Goal: Task Accomplishment & Management: Use online tool/utility

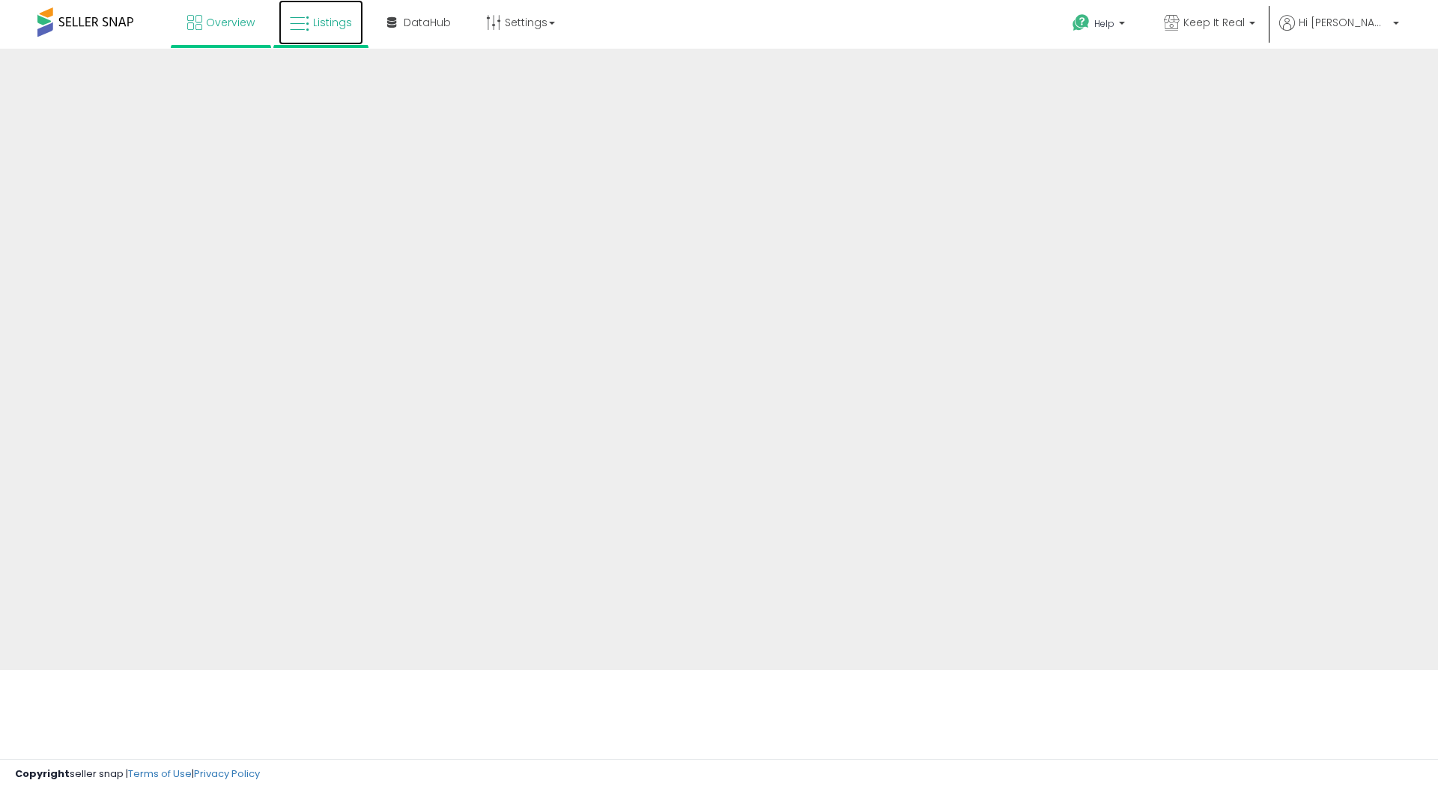
click at [323, 24] on span "Listings" at bounding box center [332, 22] width 39 height 15
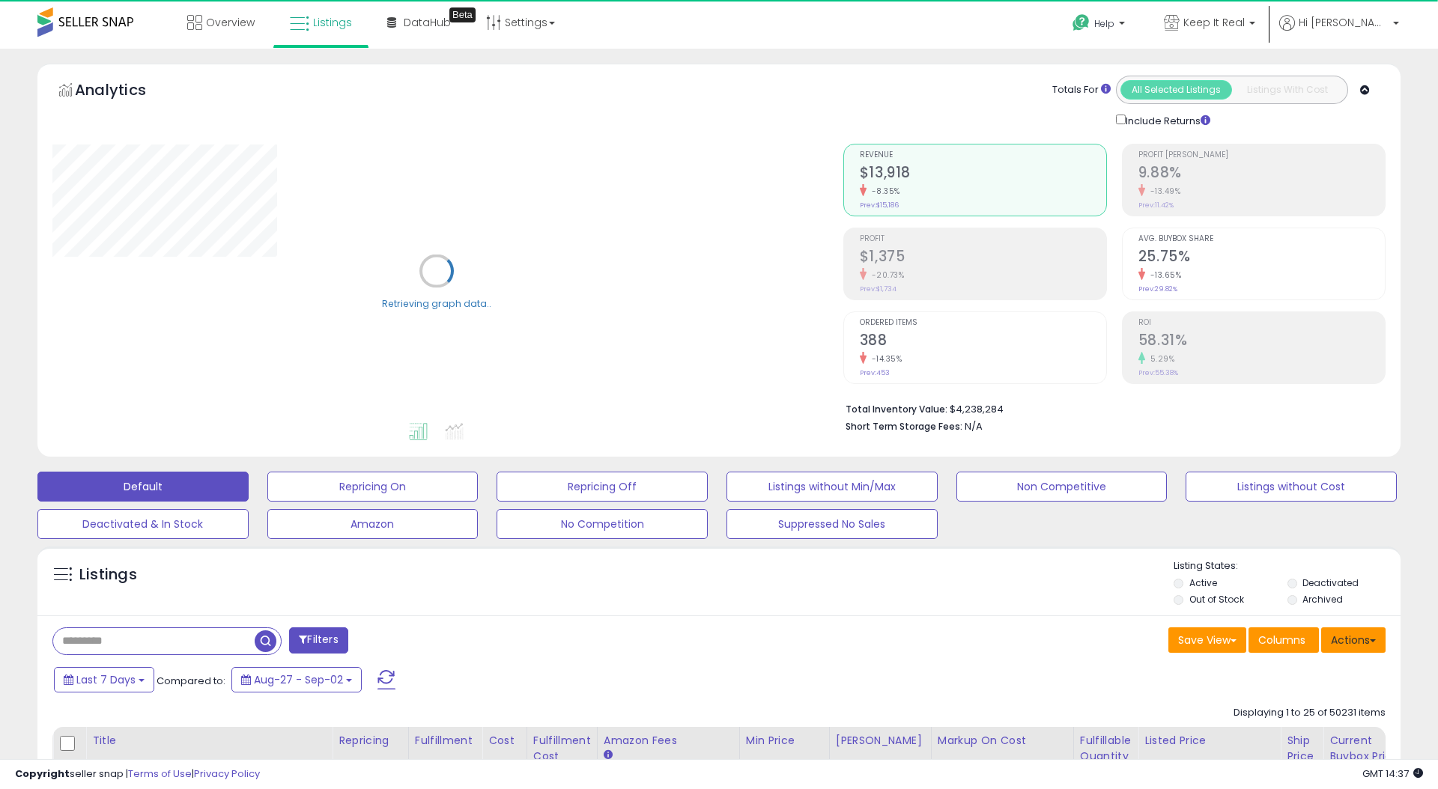
click at [1354, 645] on button "Actions" at bounding box center [1353, 639] width 64 height 25
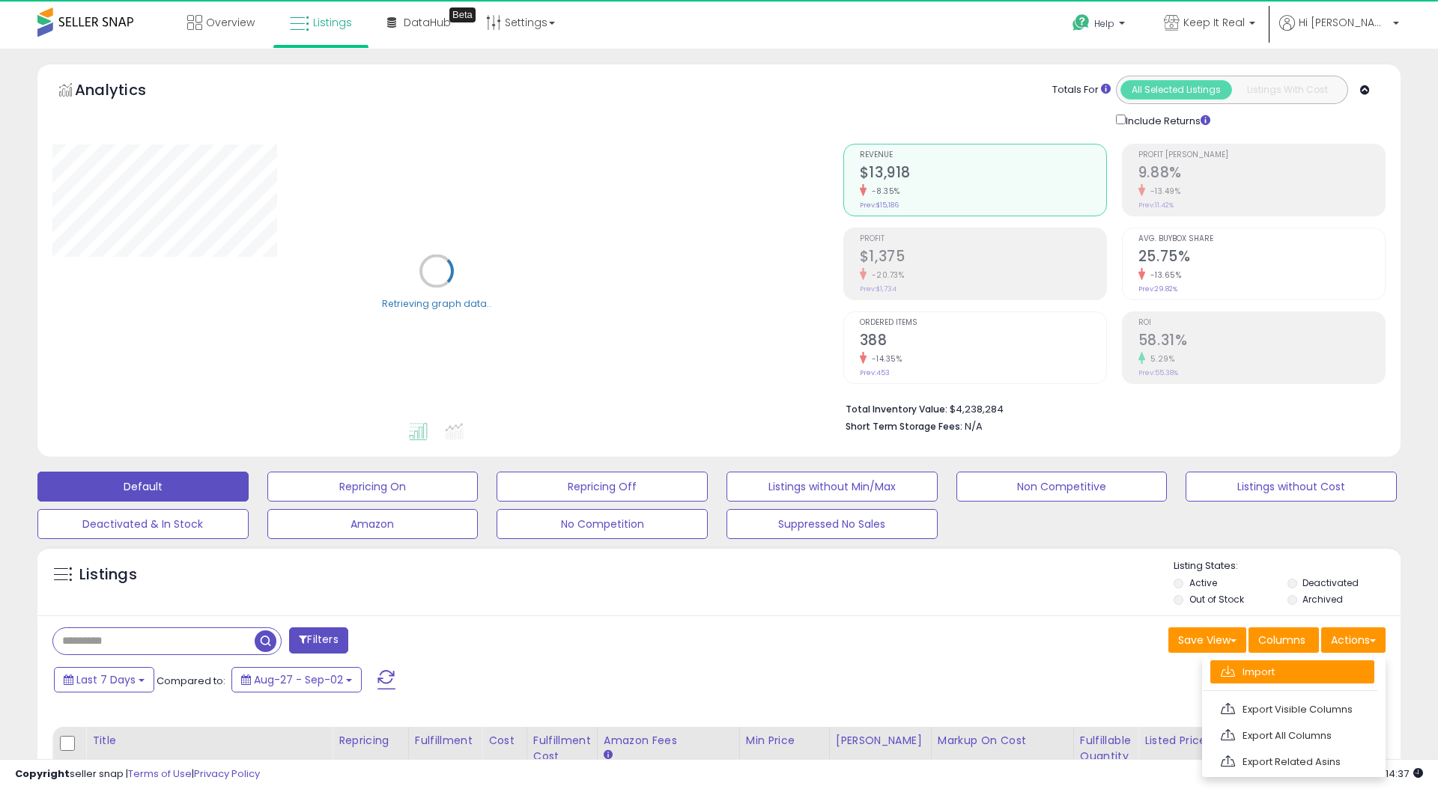
click at [1310, 675] on link "Import" at bounding box center [1292, 671] width 164 height 23
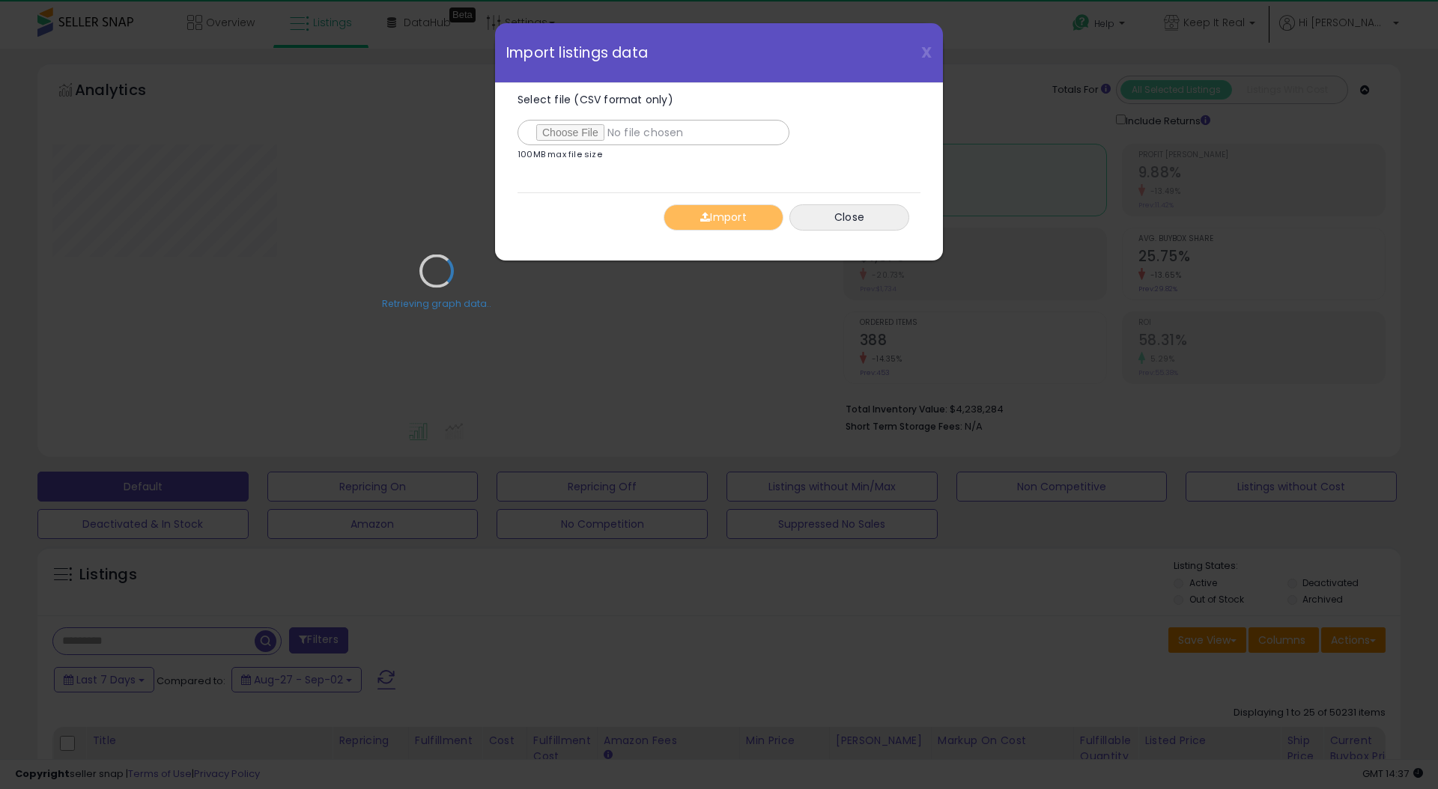
click at [579, 134] on div "Retrieving graph data.." at bounding box center [436, 282] width 791 height 307
click at [562, 133] on input "Select file (CSV format only)" at bounding box center [653, 132] width 272 height 25
type input "**********"
click at [703, 218] on span "button" at bounding box center [705, 217] width 10 height 10
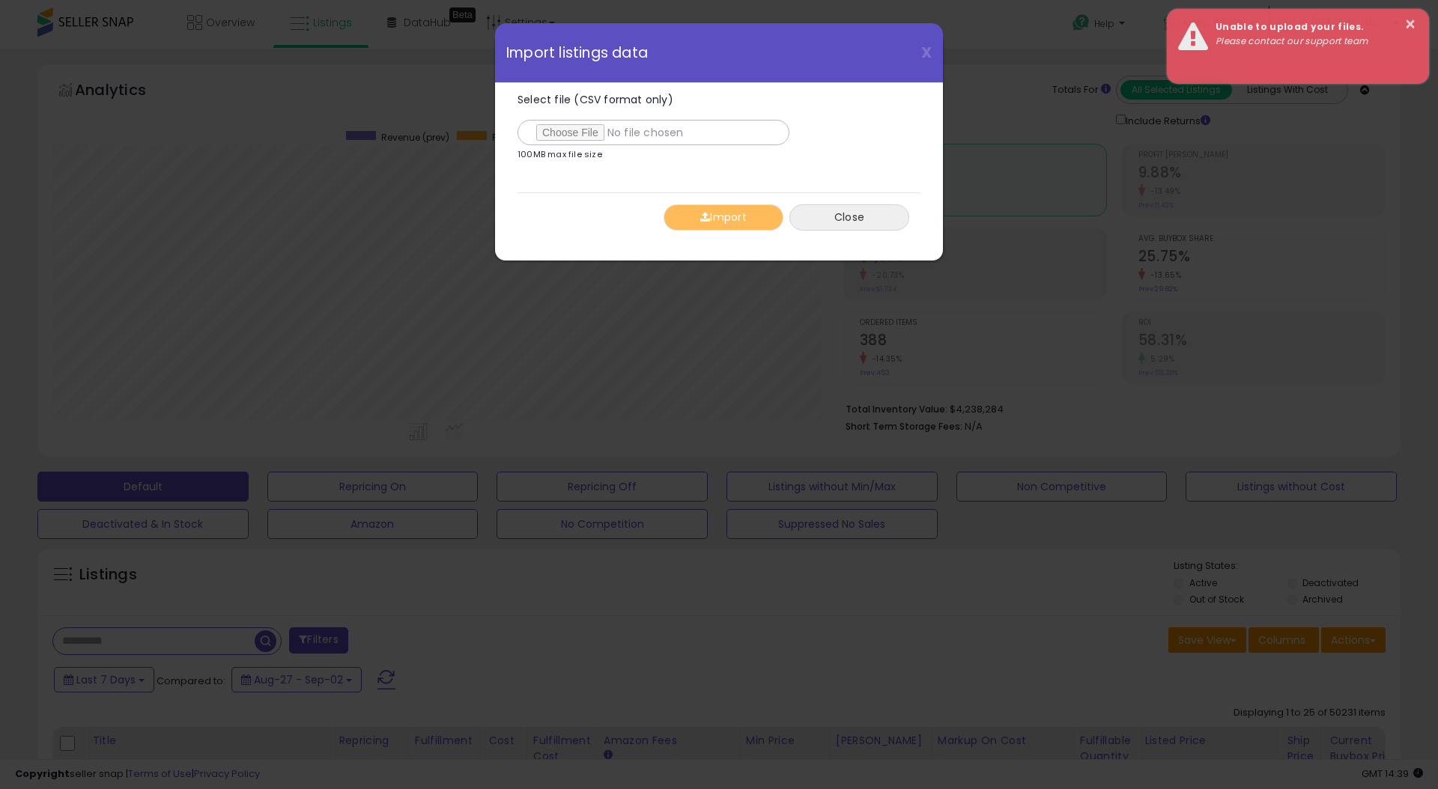
click at [845, 222] on button "Close" at bounding box center [849, 217] width 120 height 26
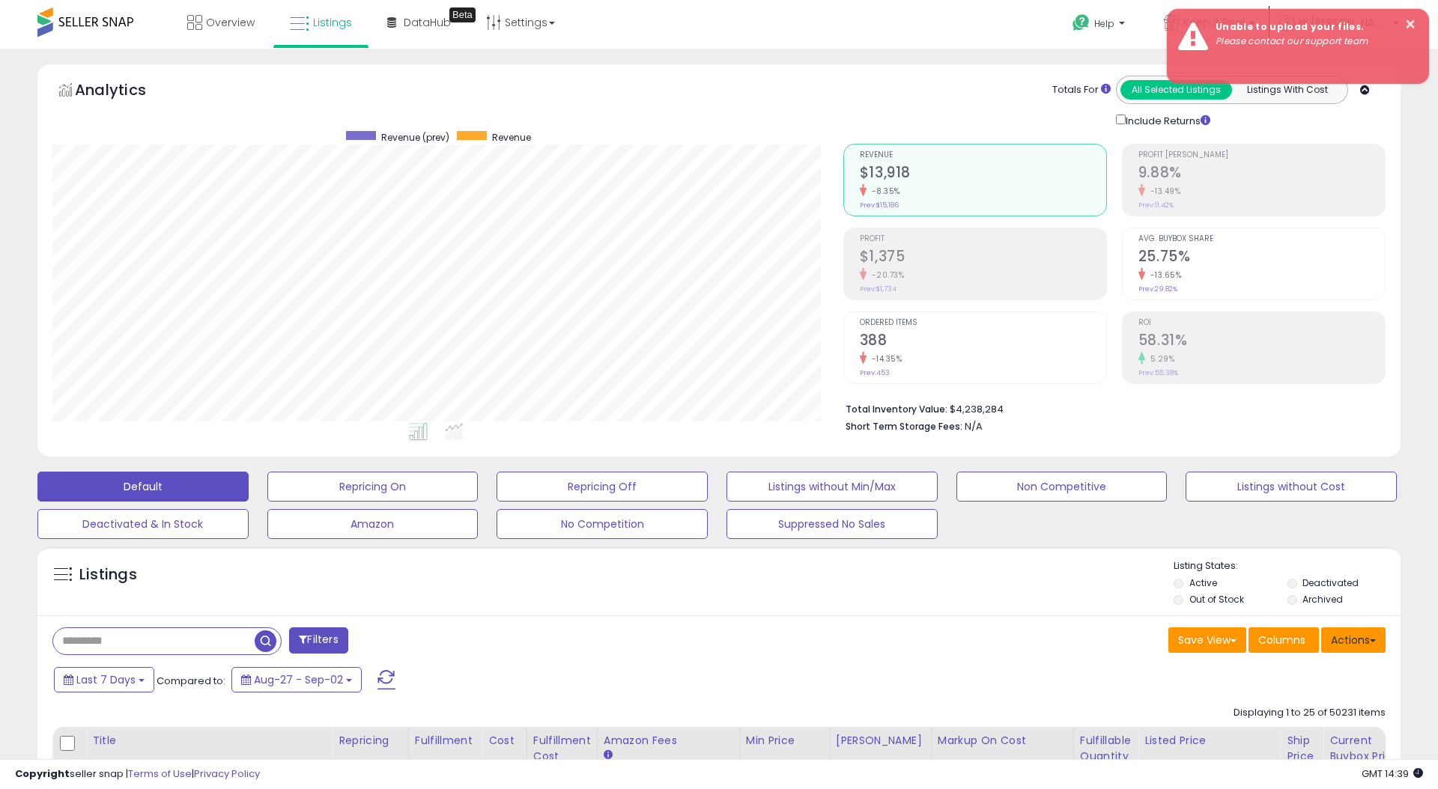
click at [1347, 631] on button "Actions" at bounding box center [1353, 639] width 64 height 25
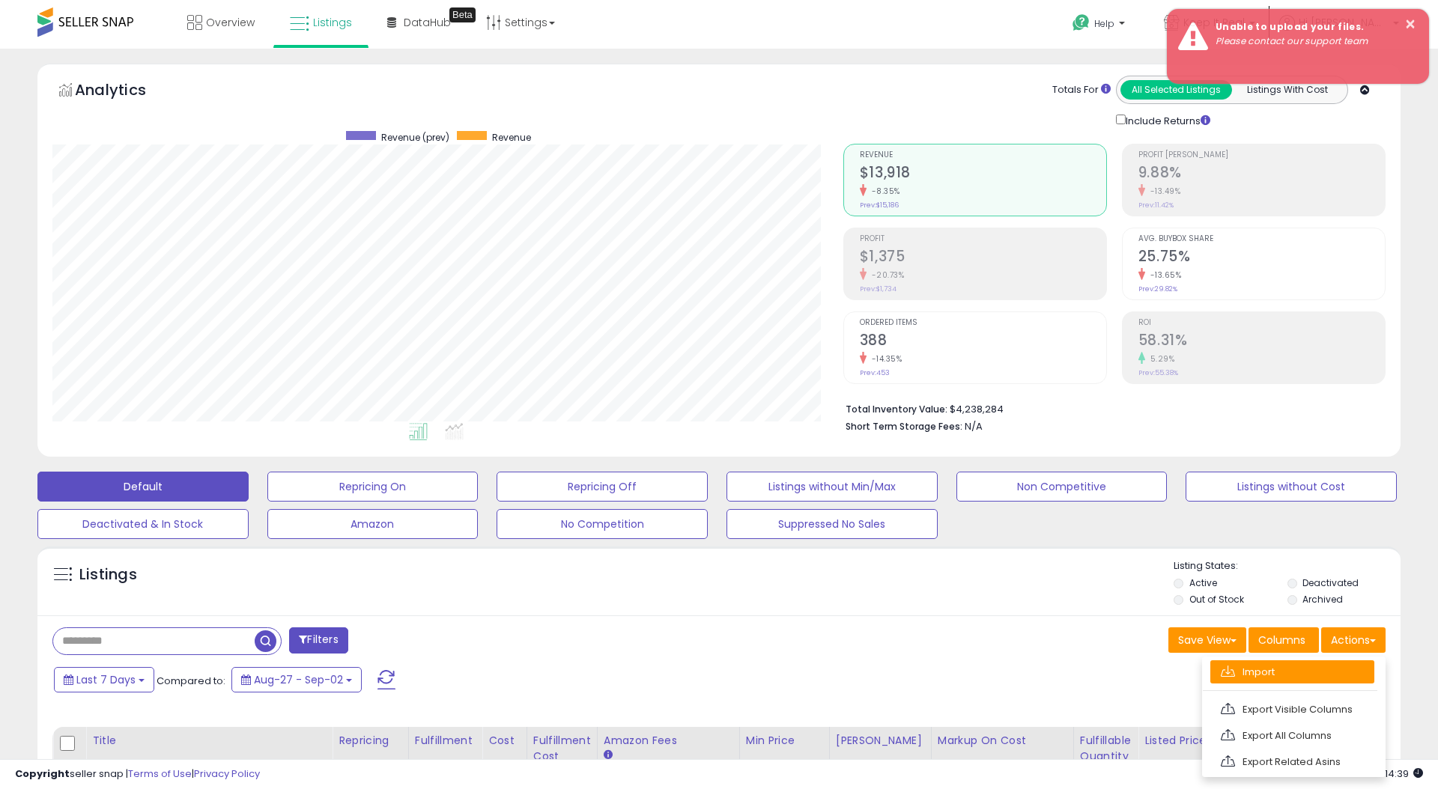
click at [1246, 665] on link "Import" at bounding box center [1292, 671] width 164 height 23
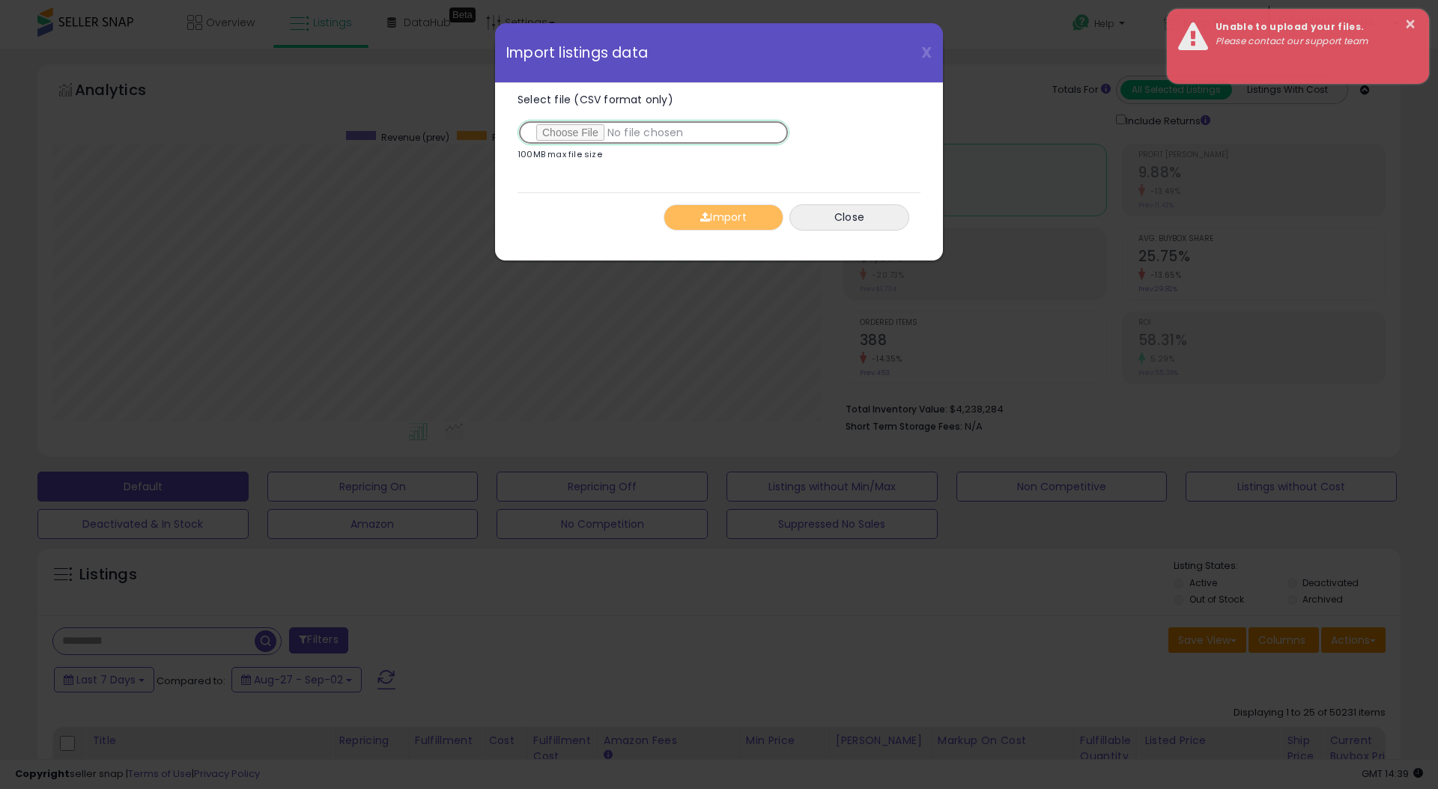
click at [586, 134] on input "Select file (CSV format only)" at bounding box center [653, 132] width 272 height 25
type input "**********"
click at [729, 220] on button "Import" at bounding box center [723, 217] width 120 height 26
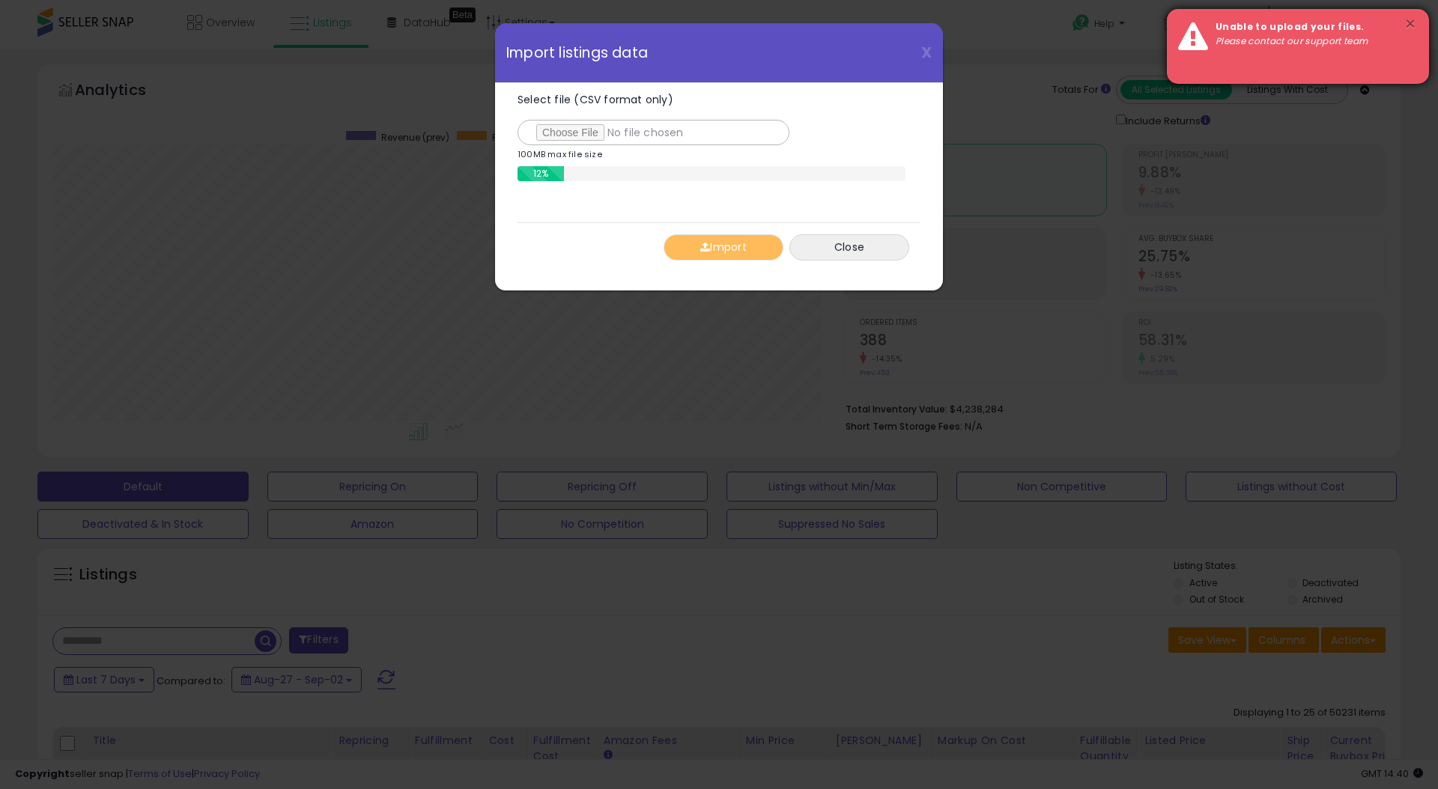
click at [1411, 21] on button "×" at bounding box center [1410, 24] width 12 height 19
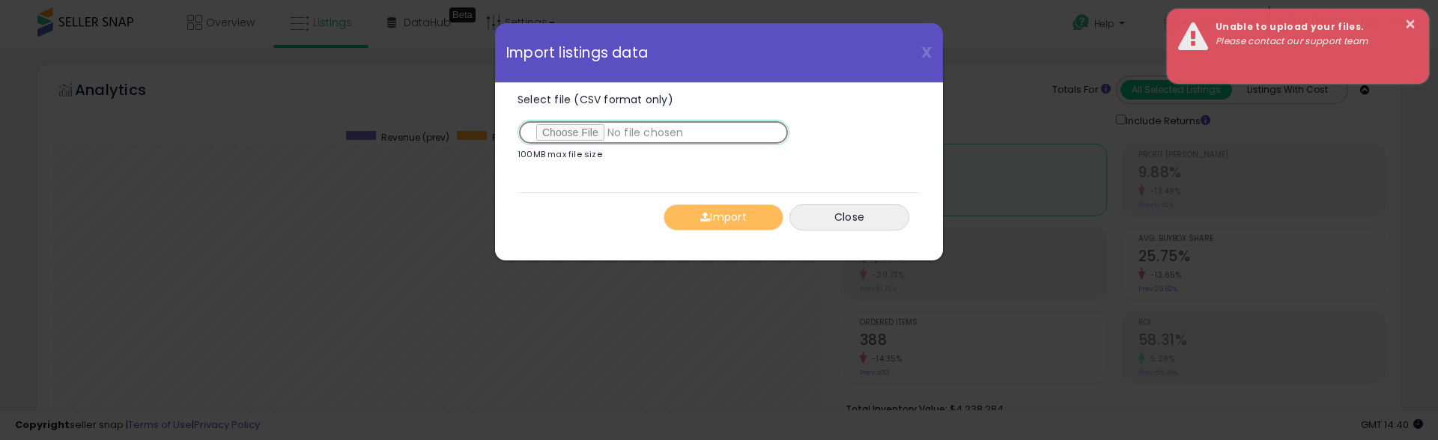
click at [571, 139] on input "Select file (CSV format only)" at bounding box center [653, 132] width 272 height 25
type input "**********"
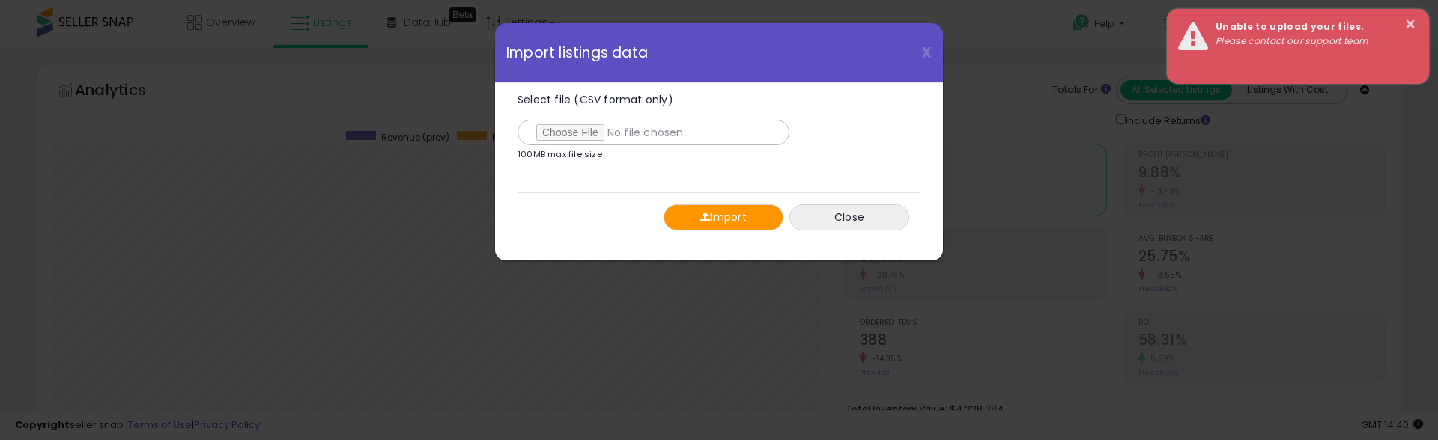
click at [698, 228] on button "Import" at bounding box center [723, 217] width 120 height 26
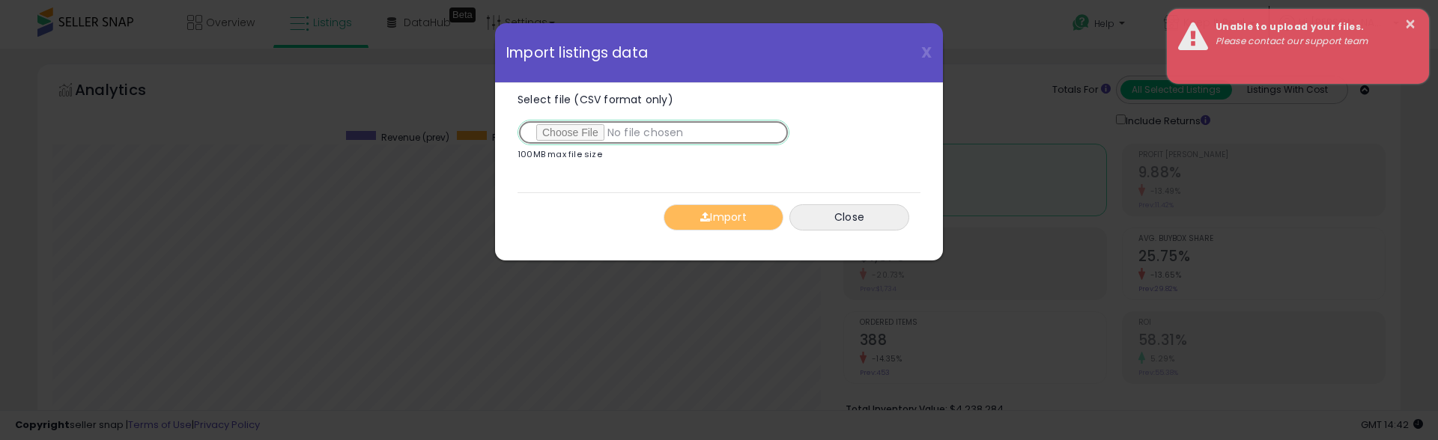
click at [597, 139] on input "Select file (CSV format only)" at bounding box center [653, 132] width 272 height 25
type input "**********"
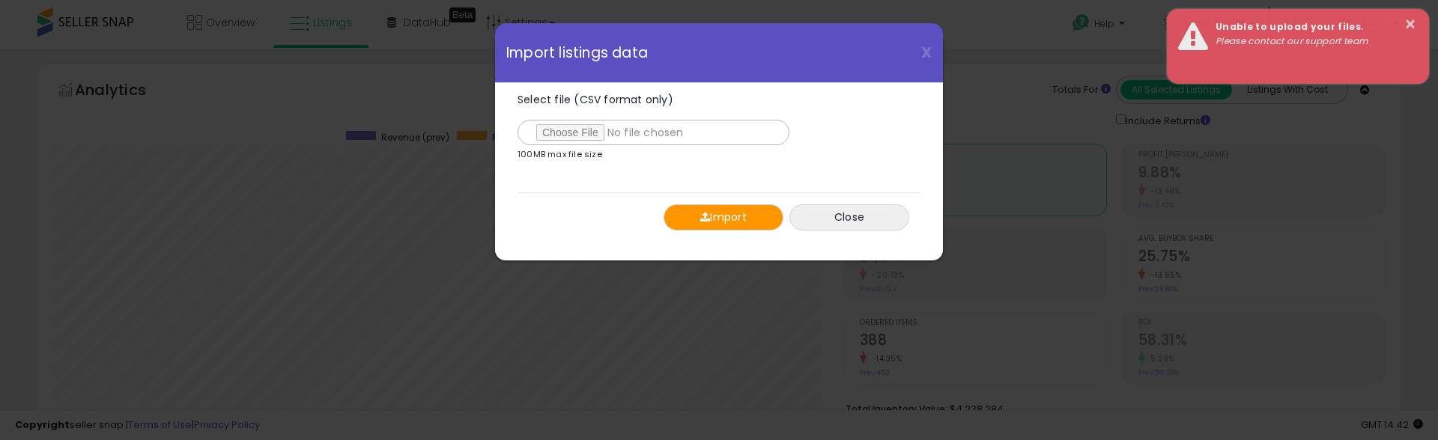
click at [723, 219] on button "Import" at bounding box center [723, 217] width 120 height 26
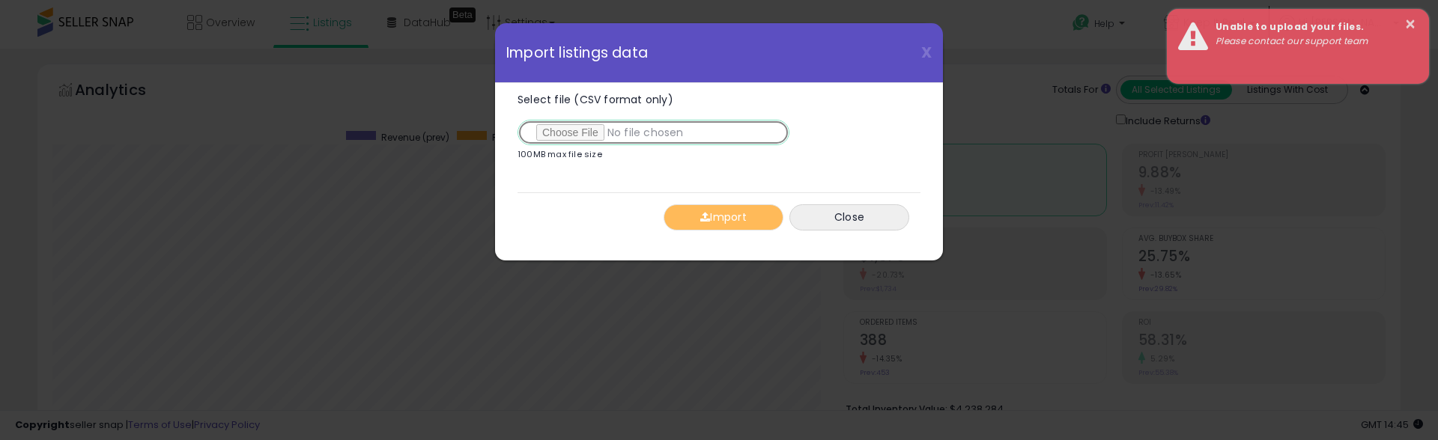
click at [549, 139] on input "Select file (CSV format only)" at bounding box center [653, 132] width 272 height 25
type input "**********"
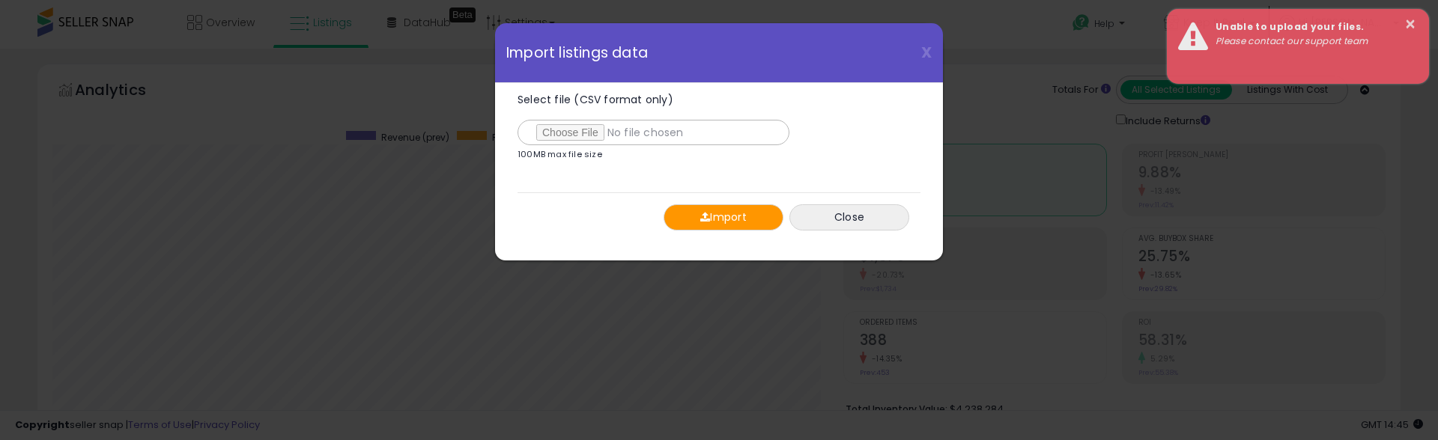
click at [700, 219] on span "button" at bounding box center [705, 217] width 10 height 10
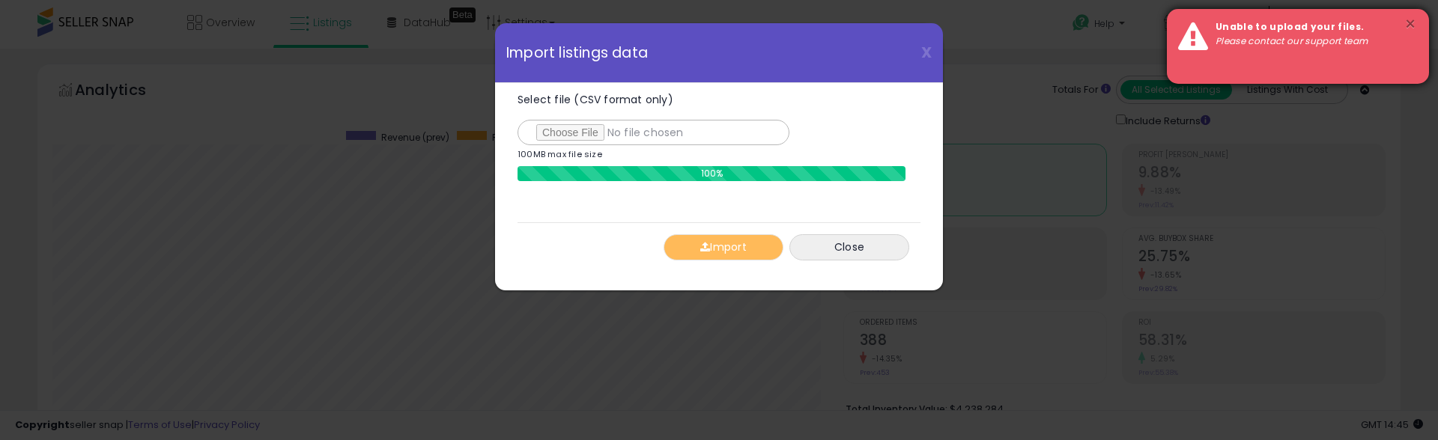
click at [1413, 25] on button "×" at bounding box center [1410, 24] width 12 height 19
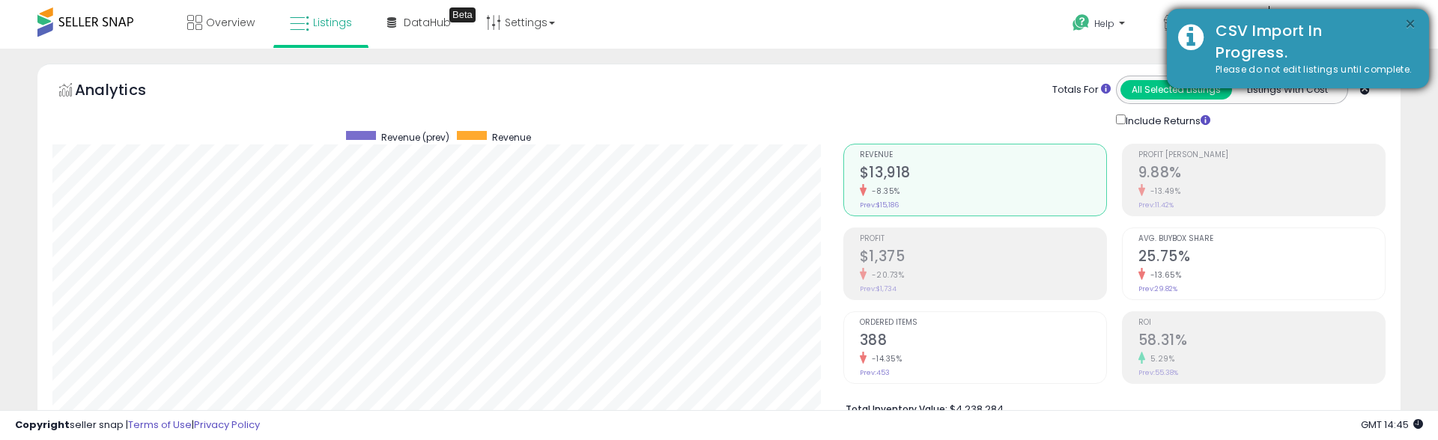
click at [1408, 22] on button "×" at bounding box center [1410, 24] width 12 height 19
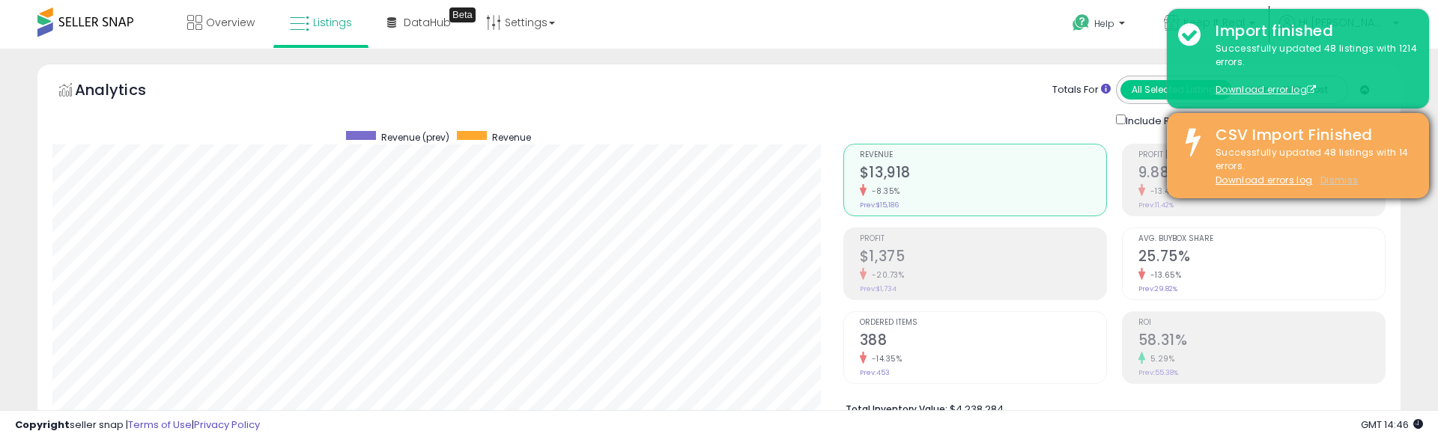
click at [1339, 180] on u "Dismiss" at bounding box center [1338, 180] width 37 height 13
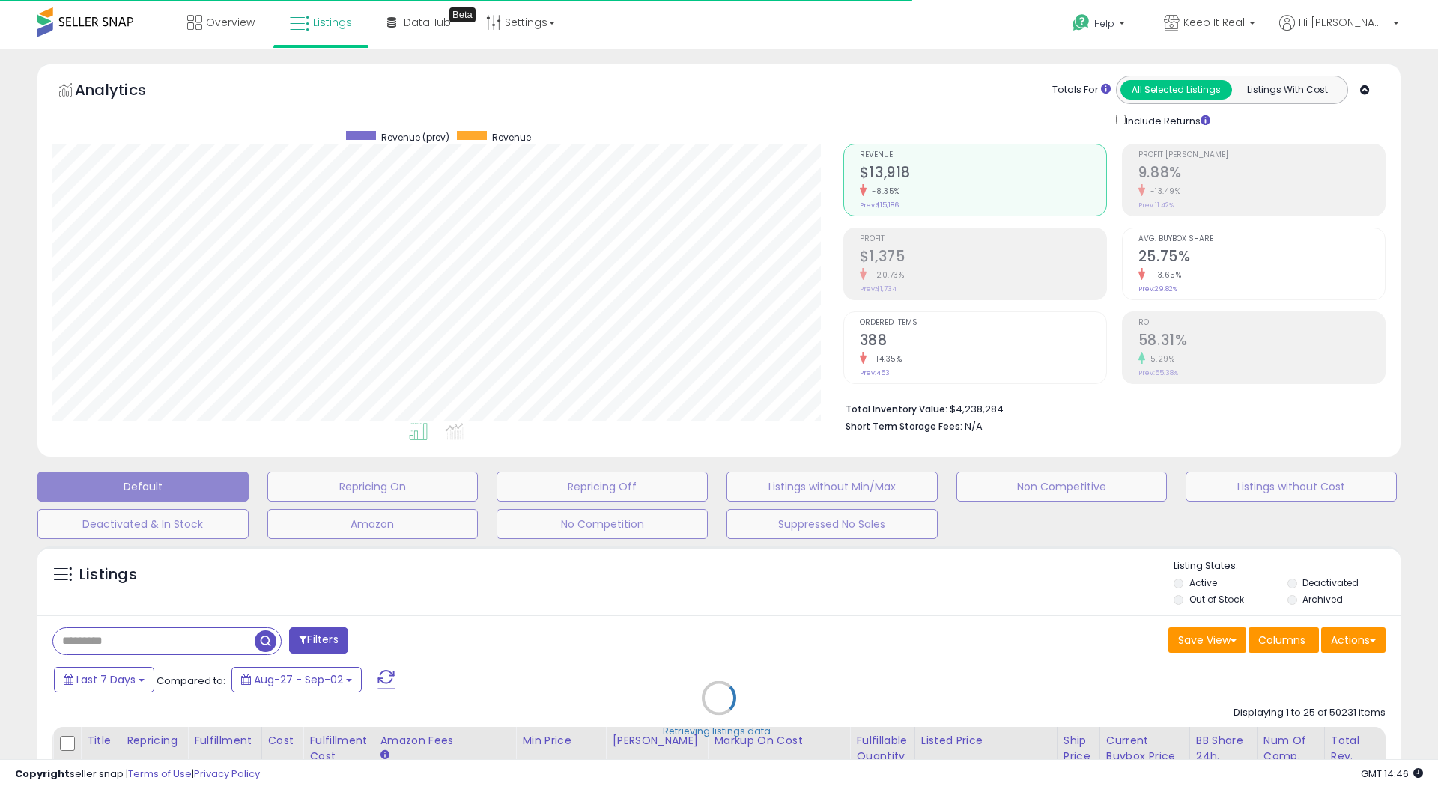
click at [1358, 633] on div "Retrieving listings data.." at bounding box center [718, 709] width 1385 height 341
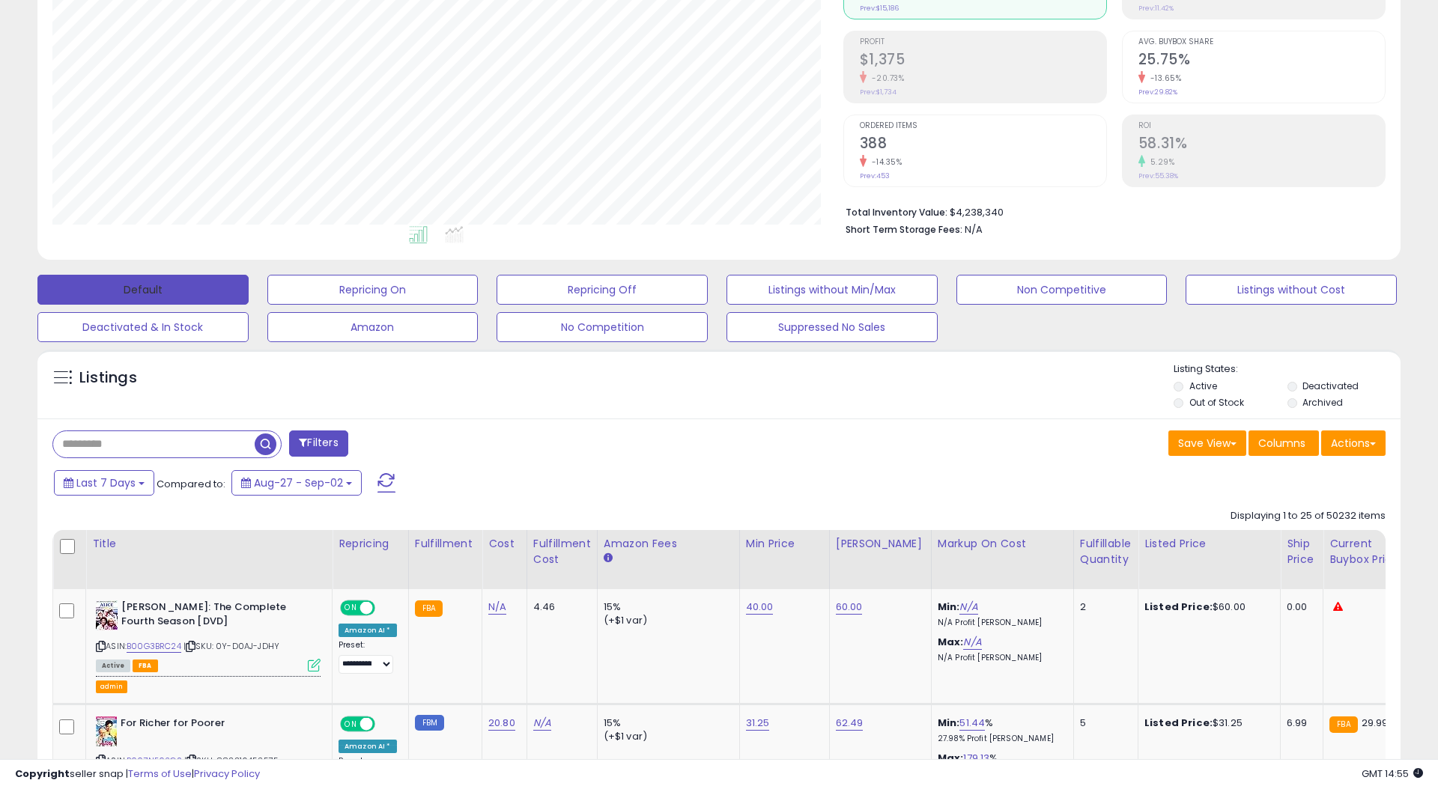
scroll to position [0, 0]
